Goal: Task Accomplishment & Management: Complete application form

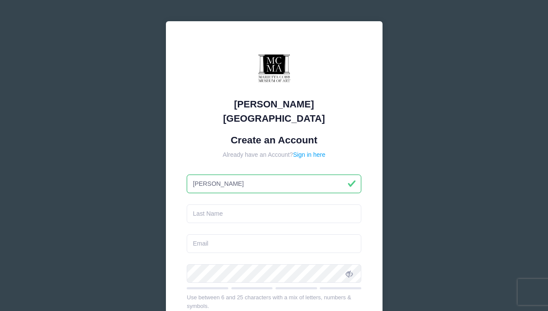
click at [246, 174] on input "Ana Ligiga" at bounding box center [274, 183] width 174 height 19
type input "Ana Ligia"
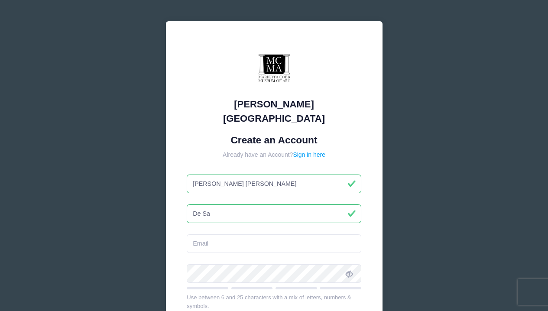
type input "De Sa"
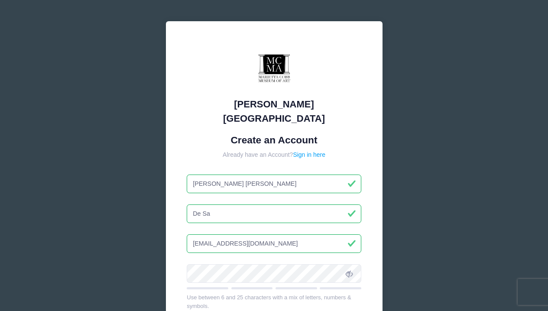
type input "fiorillicalligraphy@gmail.com"
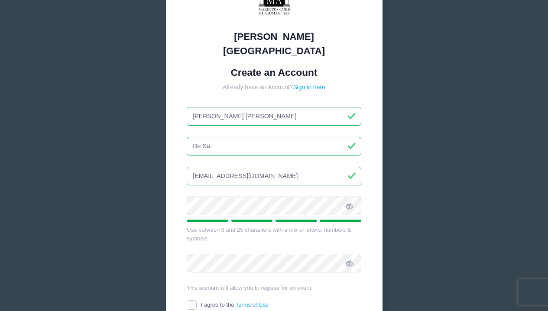
scroll to position [68, 0]
click at [350, 203] on icon at bounding box center [348, 206] width 7 height 7
click at [193, 300] on input "I agree to the Terms of Use" at bounding box center [192, 305] width 10 height 10
checkbox input "true"
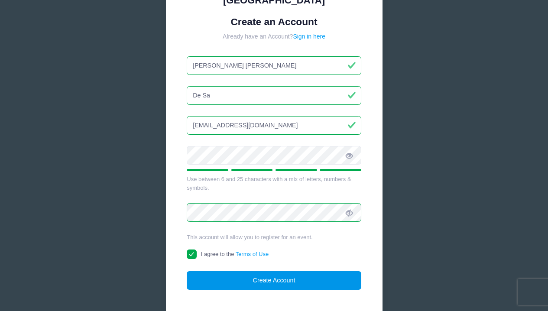
scroll to position [119, 0]
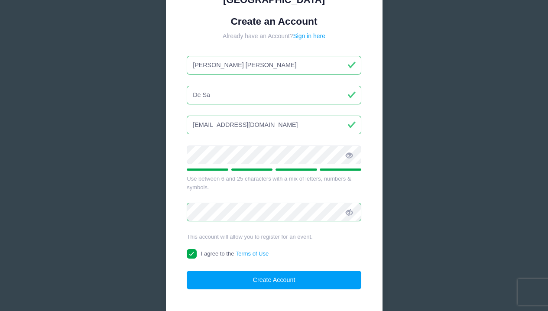
click at [263, 129] on form "Create an Account Already have an Account? Sign in here Ana Ligia De Sa fiorill…" at bounding box center [274, 153] width 174 height 274
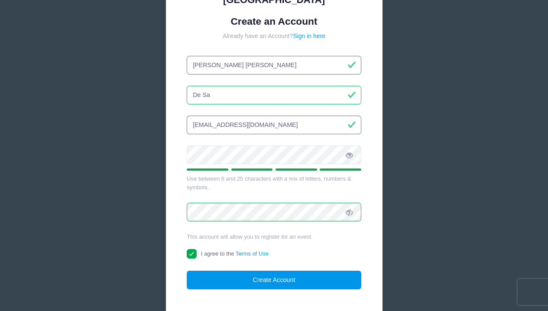
click at [318, 271] on button "Create Account" at bounding box center [274, 280] width 174 height 19
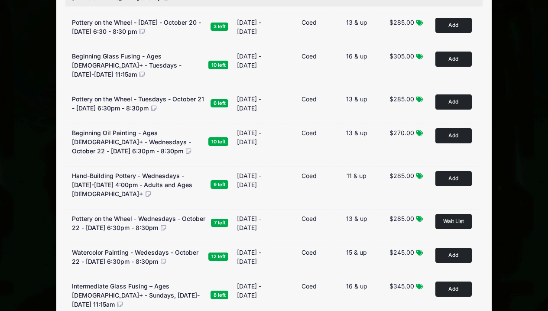
scroll to position [358, 0]
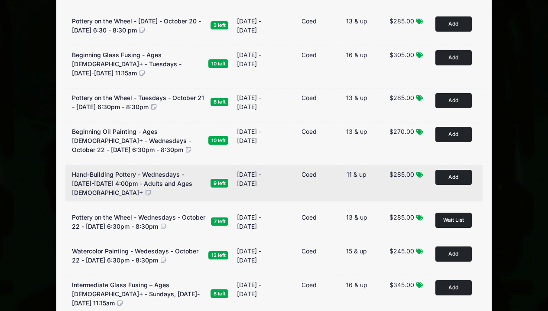
click at [139, 182] on span "Hand-Building Pottery - Wednesdays - [DATE]-[DATE] 4:00pm - Adults and Ages [DE…" at bounding box center [132, 184] width 120 height 26
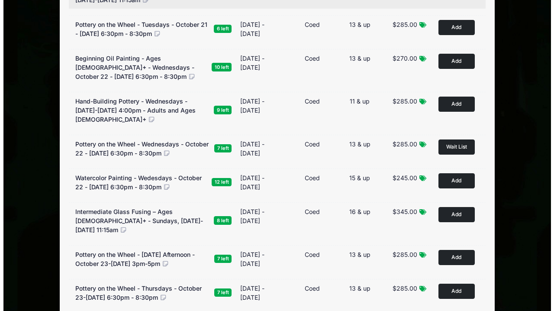
scroll to position [431, 0]
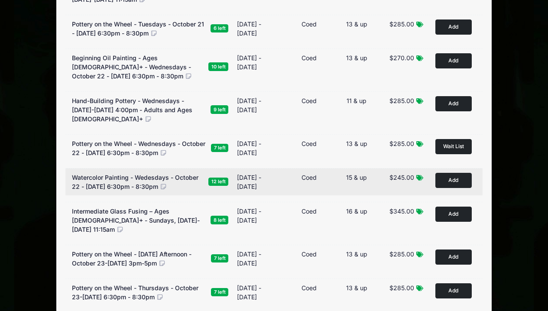
click at [156, 190] on span "Watercolor Painting - Wedesdays - October 22 - [DATE] 6:30pm - 8:30pm" at bounding box center [135, 182] width 126 height 16
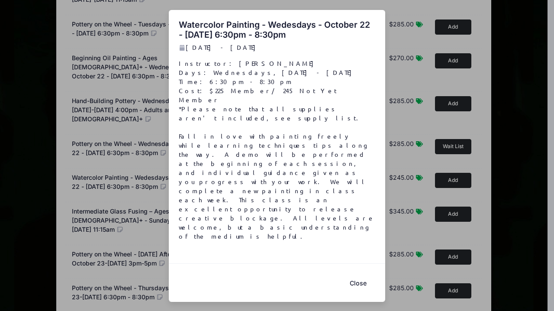
click at [358, 274] on button "Close" at bounding box center [358, 283] width 35 height 19
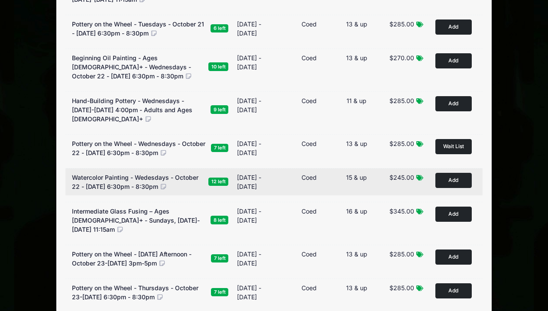
click at [174, 190] on span "Watercolor Painting - Wedesdays - October 22 - [DATE] 6:30pm - 8:30pm" at bounding box center [135, 182] width 126 height 16
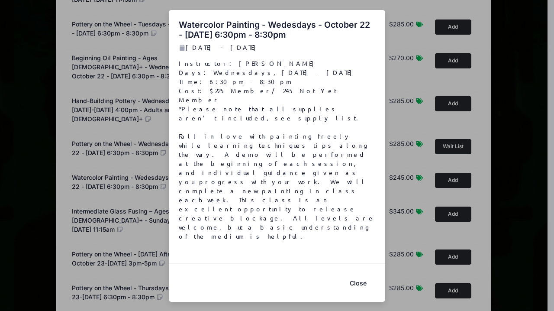
click at [116, 192] on div "Watercolor Painting - Wedesdays - October 22 - [DATE] 6:30pm - 8:30pm [DATE] - …" at bounding box center [277, 155] width 554 height 311
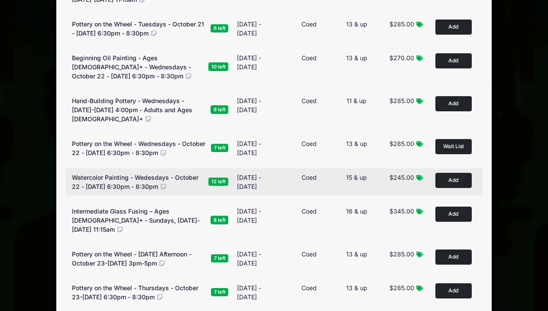
click at [147, 185] on span "Watercolor Painting - Wedesdays - October 22 - [DATE] 6:30pm - 8:30pm" at bounding box center [135, 182] width 126 height 16
